Goal: Use online tool/utility: Utilize a website feature to perform a specific function

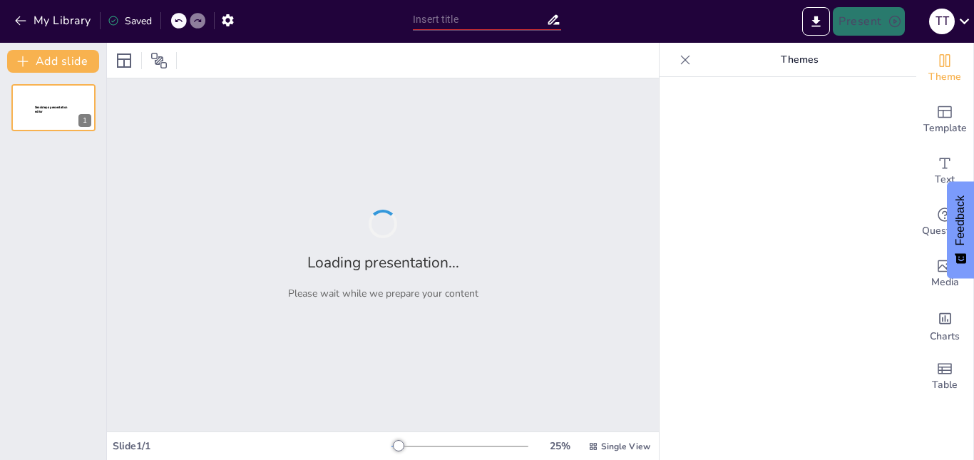
type input "Evolución y Crecimiento de Exportaciones Norteñas S.A.: Un Viaje de Más de Dos …"
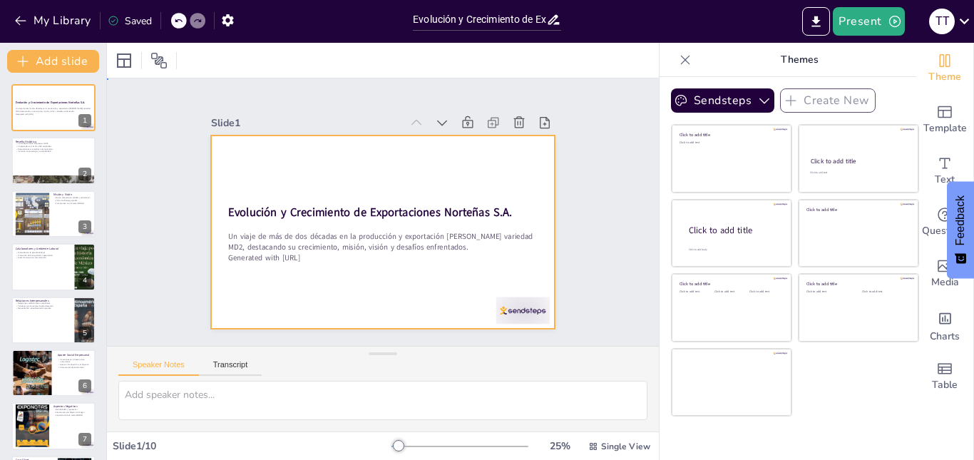
click at [312, 150] on div at bounding box center [367, 201] width 358 height 392
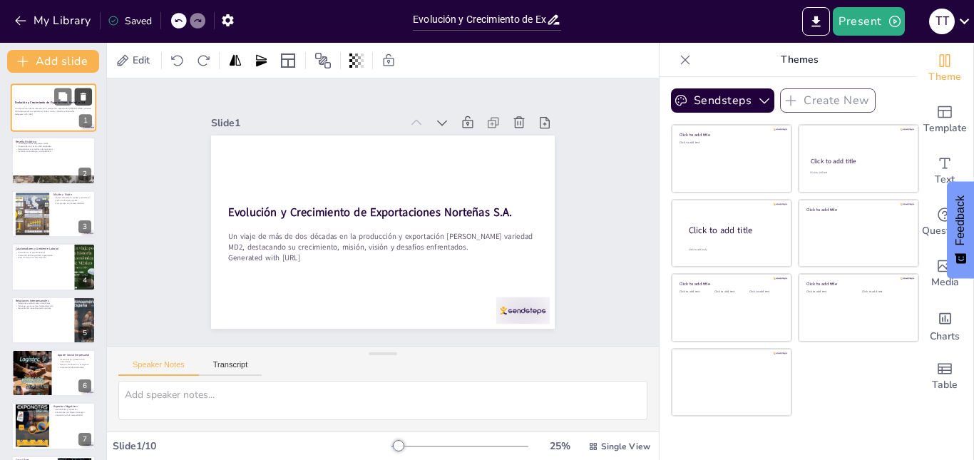
click at [76, 101] on button at bounding box center [83, 96] width 17 height 17
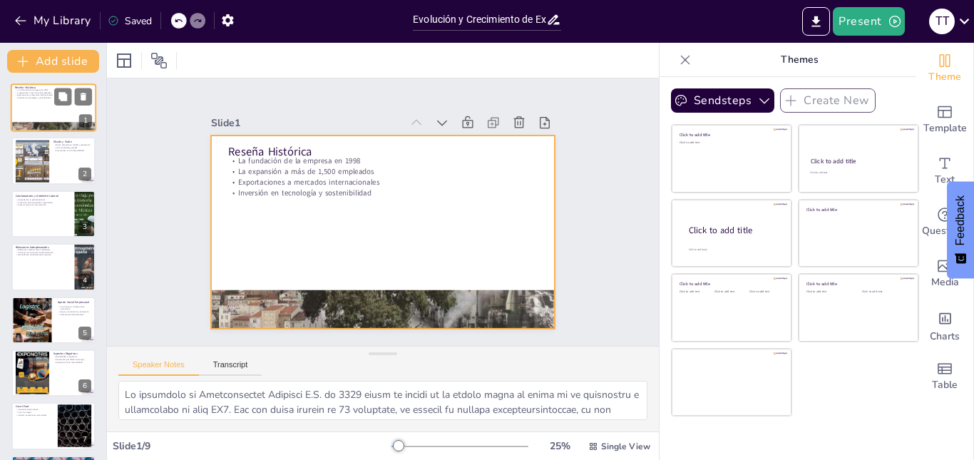
click at [40, 101] on div at bounding box center [54, 107] width 86 height 48
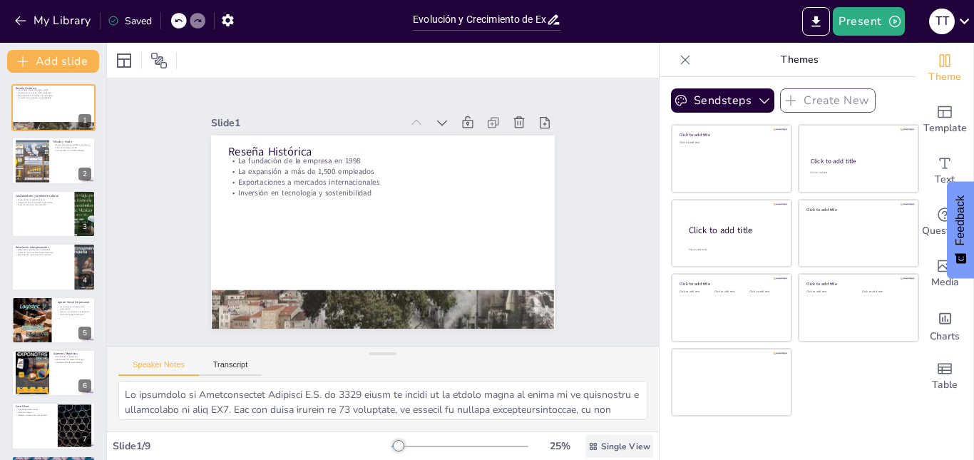
click at [608, 443] on span "Single View" at bounding box center [625, 446] width 49 height 11
click at [603, 418] on span "List View" at bounding box center [598, 415] width 75 height 14
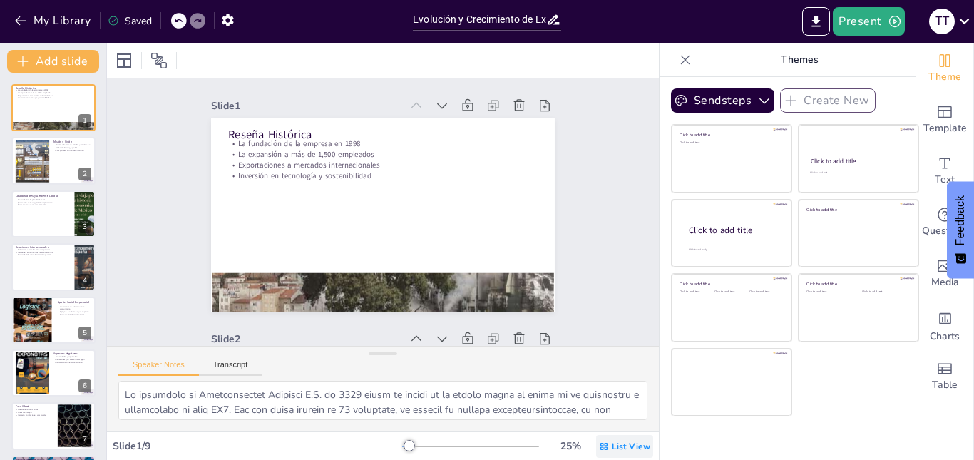
click at [612, 446] on span "List View" at bounding box center [631, 446] width 39 height 11
click at [616, 384] on span "Single View" at bounding box center [603, 386] width 65 height 14
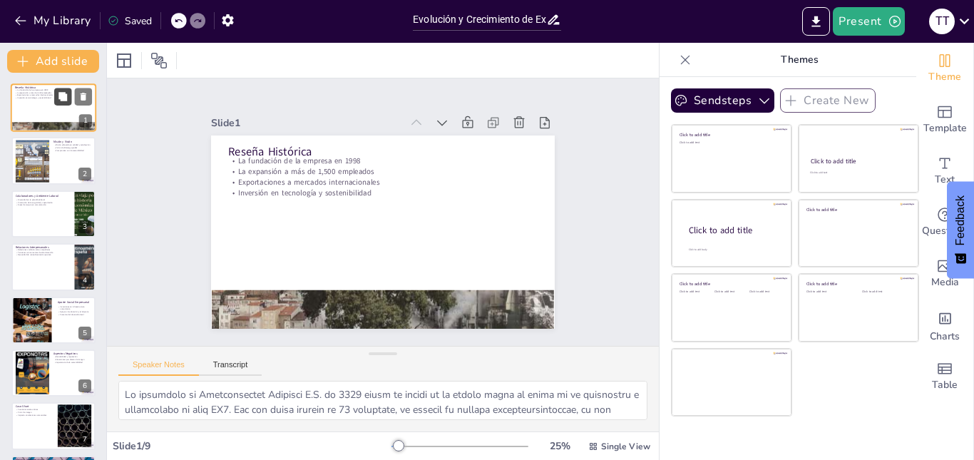
click at [63, 93] on icon at bounding box center [62, 96] width 9 height 9
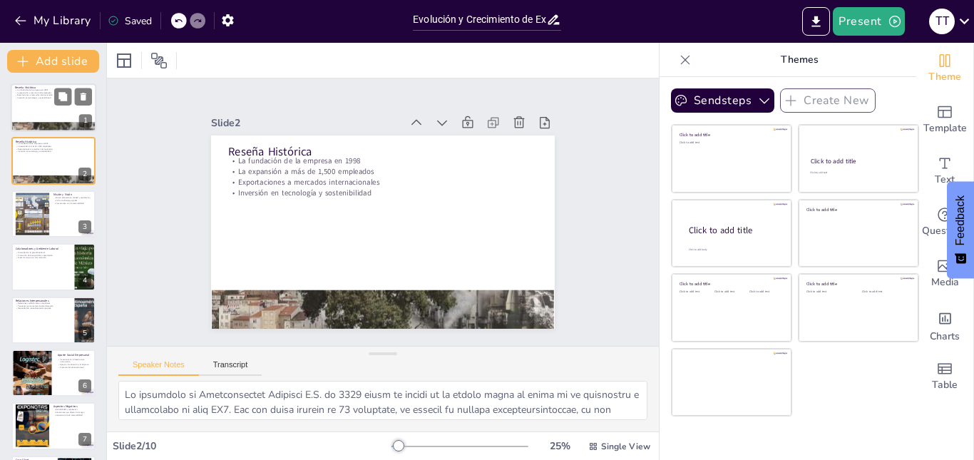
click at [49, 109] on div at bounding box center [54, 107] width 86 height 48
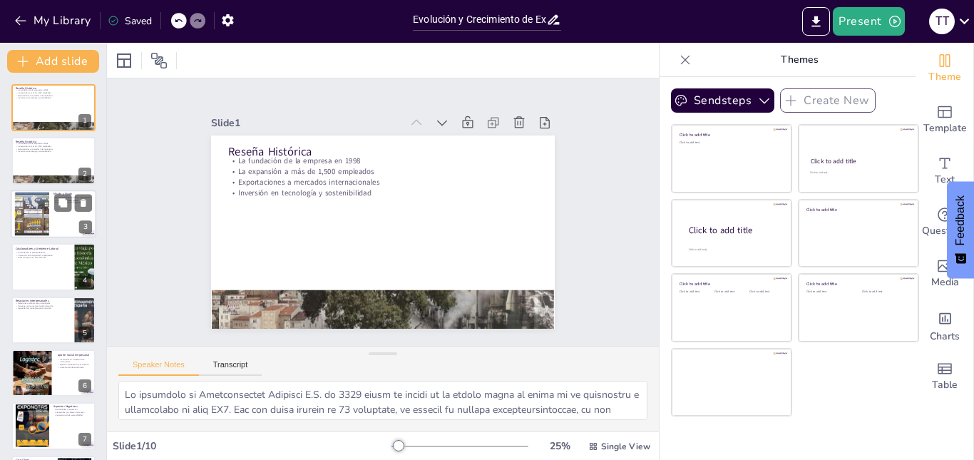
click at [48, 217] on div at bounding box center [31, 214] width 61 height 44
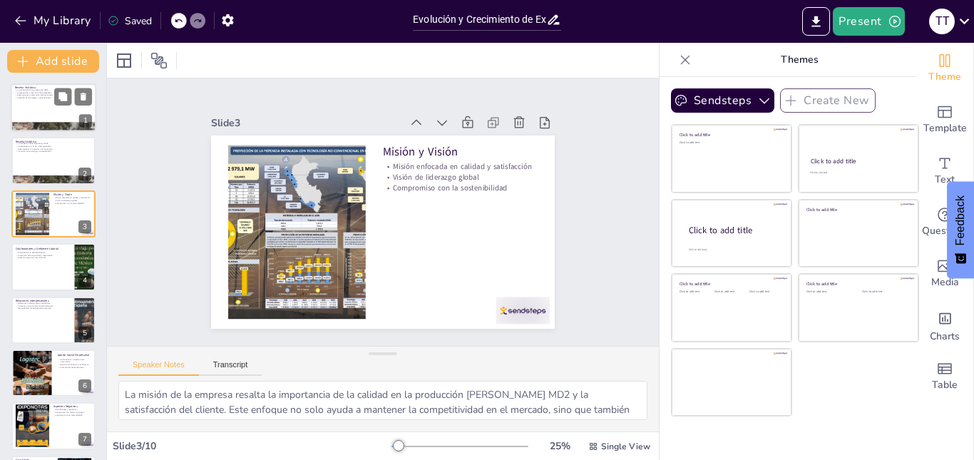
click at [46, 120] on div at bounding box center [54, 107] width 86 height 48
type textarea "Lo ipsumdolo si Ametconsectet Adipisci E.S. do 5214 eiusm te incidi ut la etdol…"
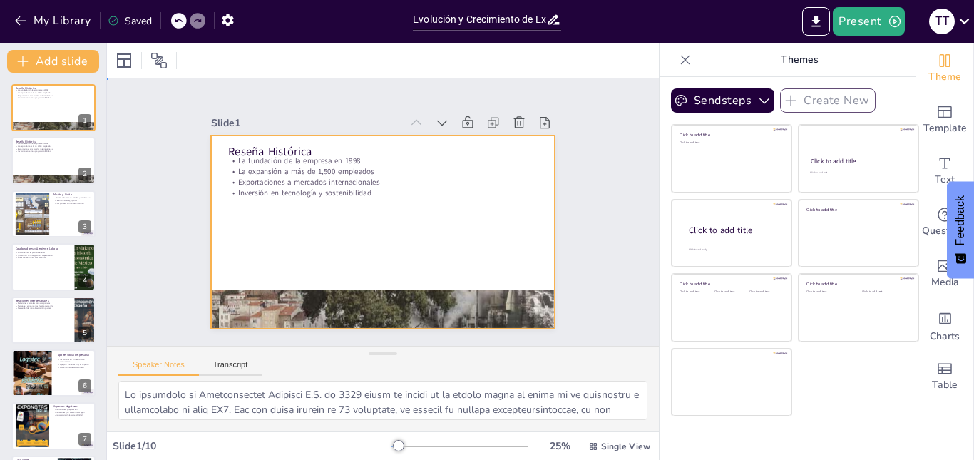
click at [326, 270] on div at bounding box center [363, 210] width 228 height 362
click at [866, 17] on button "Present" at bounding box center [868, 21] width 71 height 29
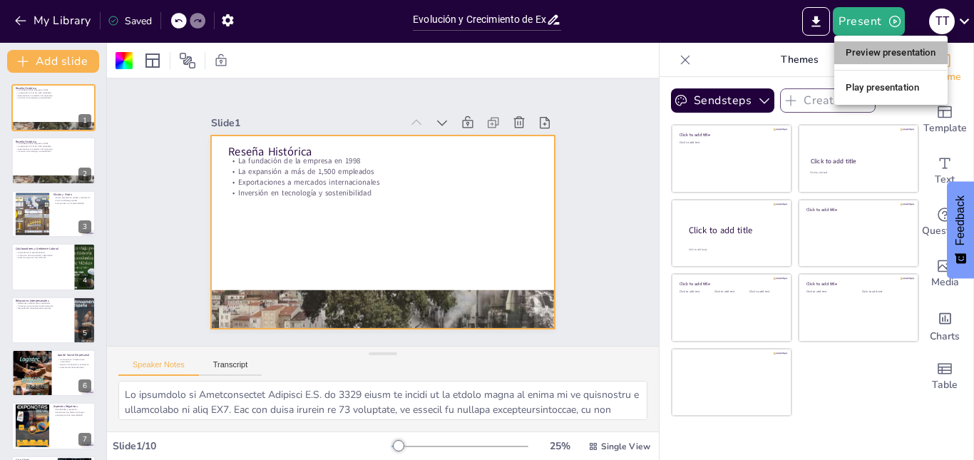
click at [864, 47] on li "Preview presentation" at bounding box center [890, 52] width 113 height 23
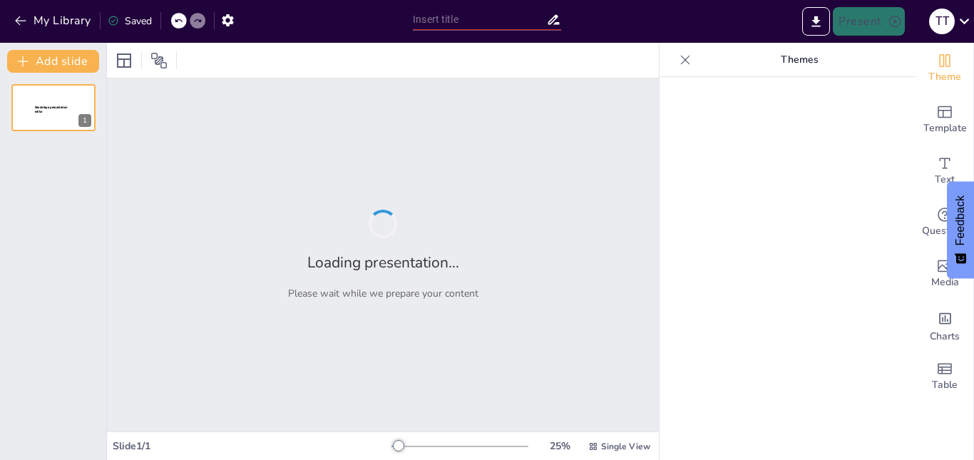
type input "Evolución y Crecimiento de Exportaciones Norteñas S.A.: Un Viaje de Más de Dos …"
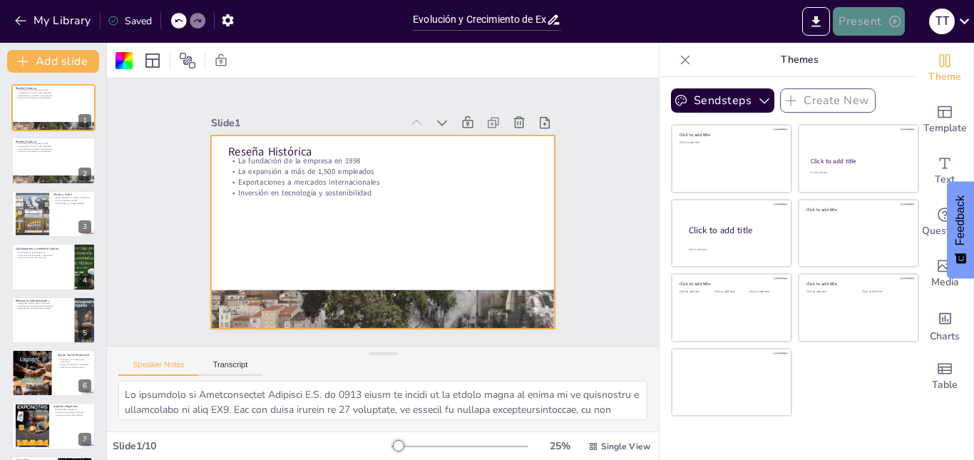
click at [860, 20] on button "Present" at bounding box center [868, 21] width 71 height 29
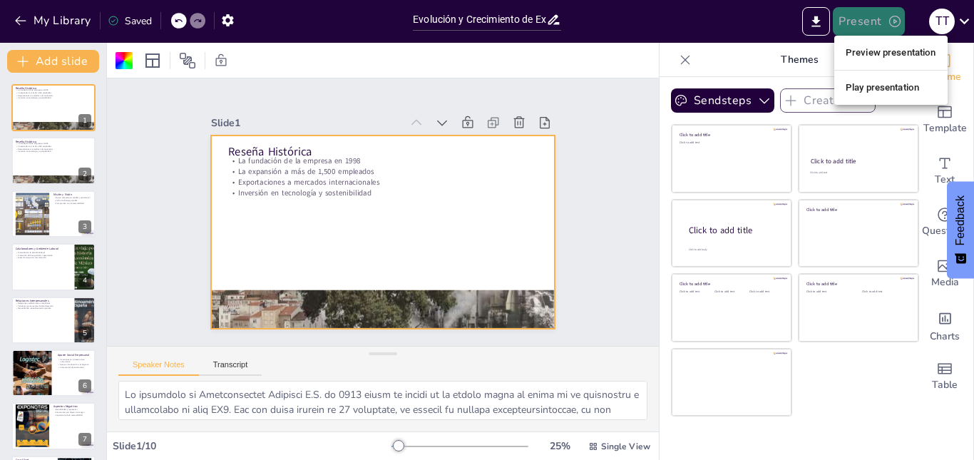
click at [860, 20] on div at bounding box center [487, 230] width 974 height 460
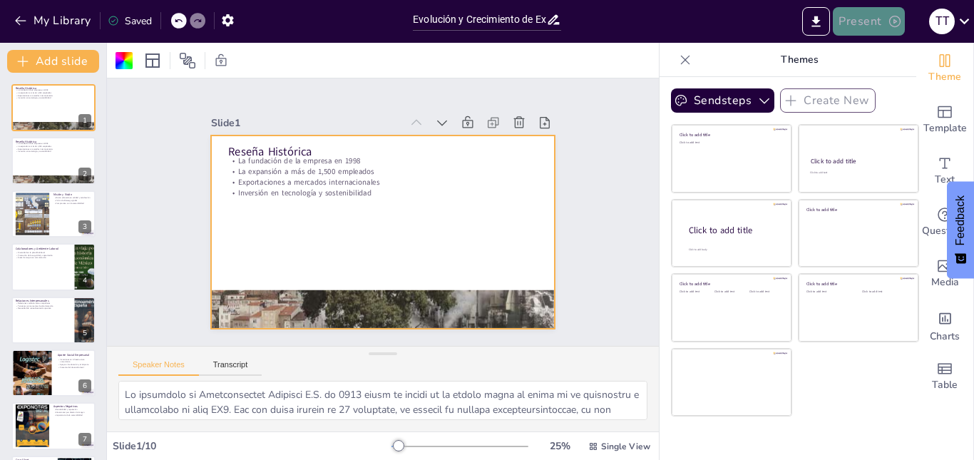
click at [860, 20] on button "Present" at bounding box center [868, 21] width 71 height 29
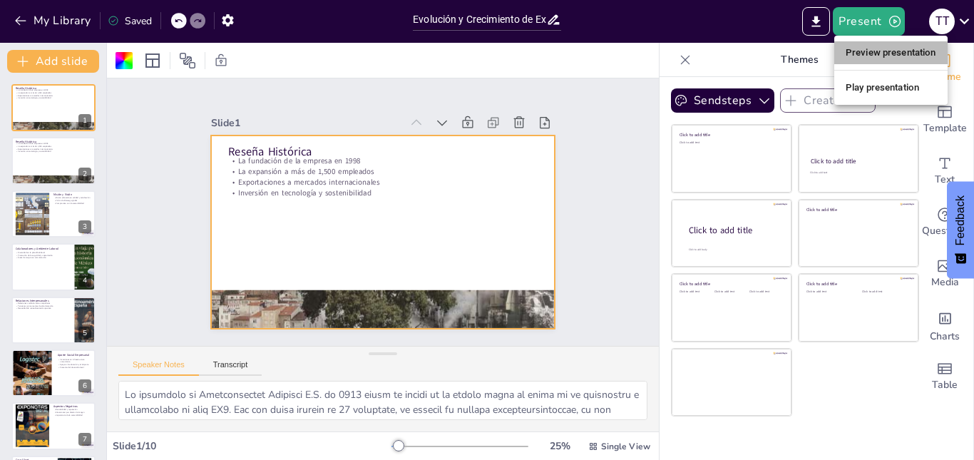
click at [864, 48] on li "Preview presentation" at bounding box center [890, 52] width 113 height 23
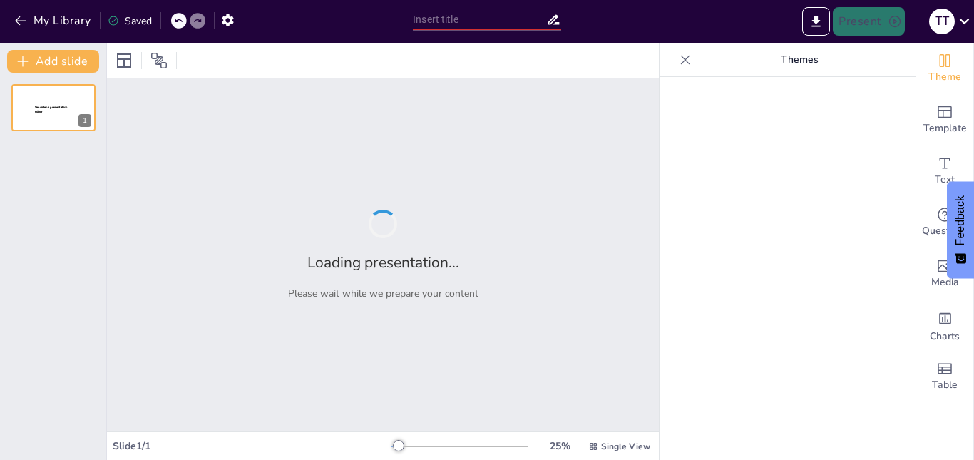
type input "Evolución y Crecimiento de Exportaciones Norteñas S.A.: Un Viaje de Más de Dos …"
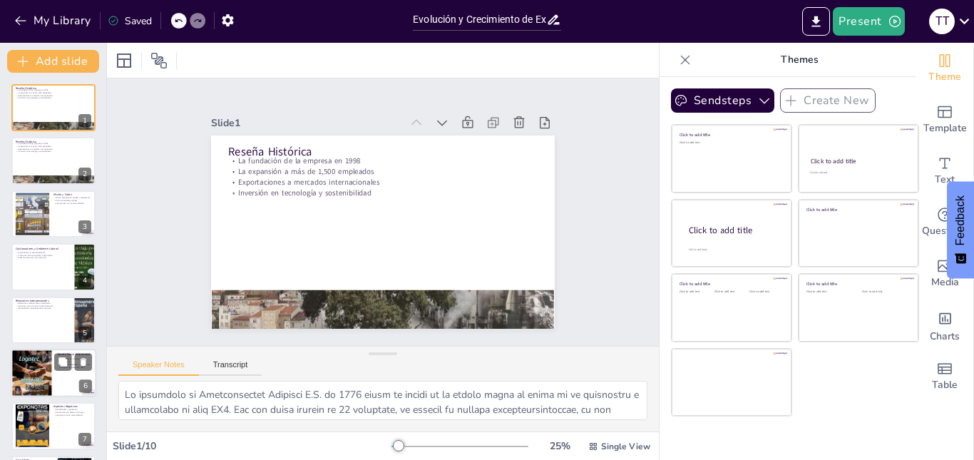
click at [39, 362] on div at bounding box center [32, 373] width 43 height 53
type textarea "Las inversiones en infraestructura comunitaria son un testimonio del compromiso…"
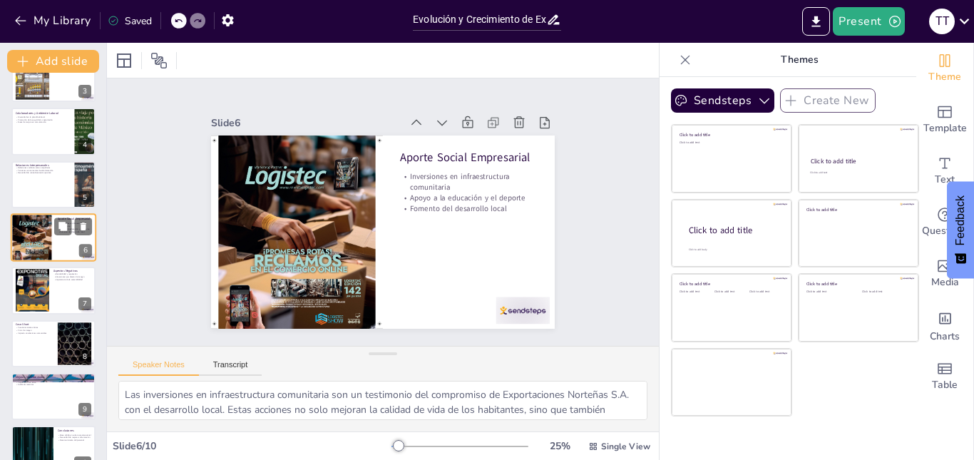
scroll to position [160, 0]
